Goal: Obtain resource: Obtain resource

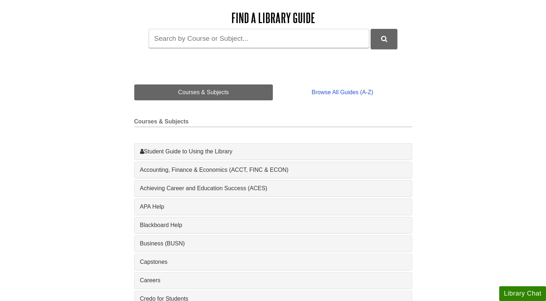
scroll to position [140, 0]
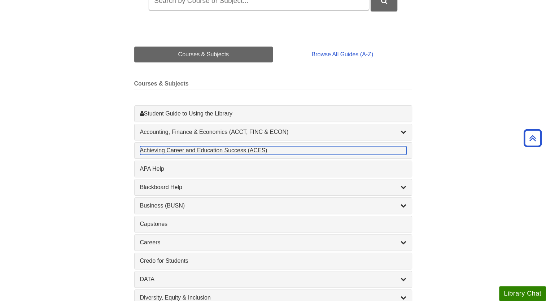
click at [182, 149] on div "Achieving Career and Education Success (ACES) , 1 guides" at bounding box center [273, 150] width 266 height 9
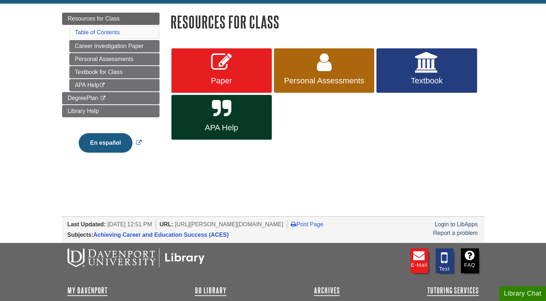
scroll to position [78, 0]
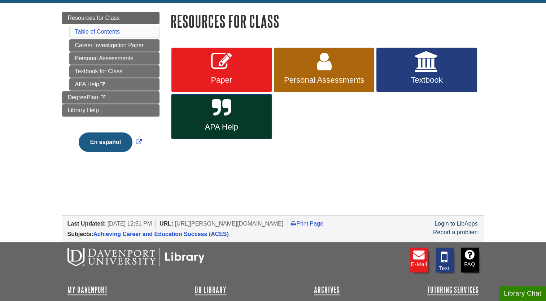
click at [199, 117] on link "APA Help" at bounding box center [221, 116] width 100 height 45
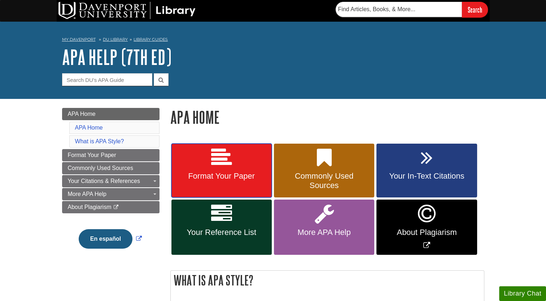
click at [206, 168] on link "Format Your Paper" at bounding box center [221, 171] width 100 height 54
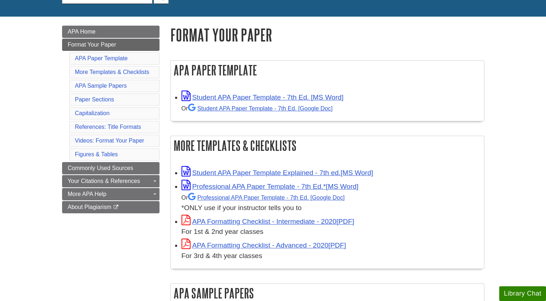
scroll to position [86, 0]
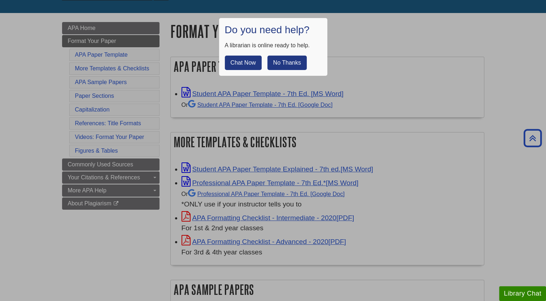
click at [292, 61] on button "No Thanks" at bounding box center [286, 63] width 39 height 14
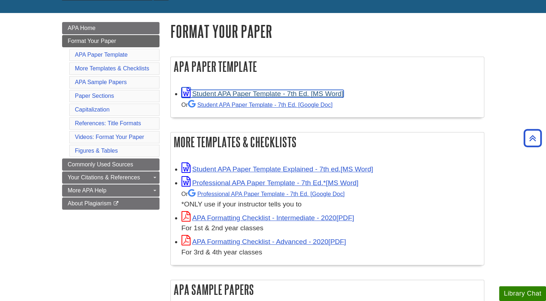
click at [241, 93] on link "Student APA Paper Template - 7th Ed. [MS Word]" at bounding box center [262, 94] width 162 height 8
